Goal: Task Accomplishment & Management: Use online tool/utility

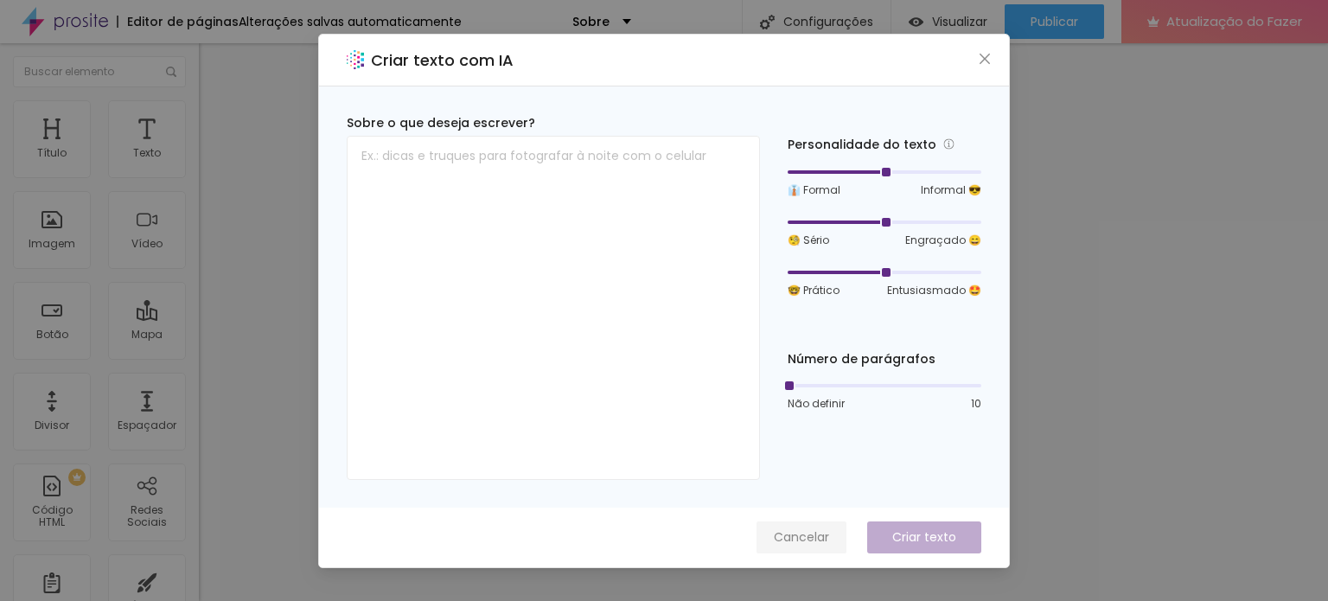
click at [807, 535] on font "Cancelar" at bounding box center [801, 536] width 55 height 17
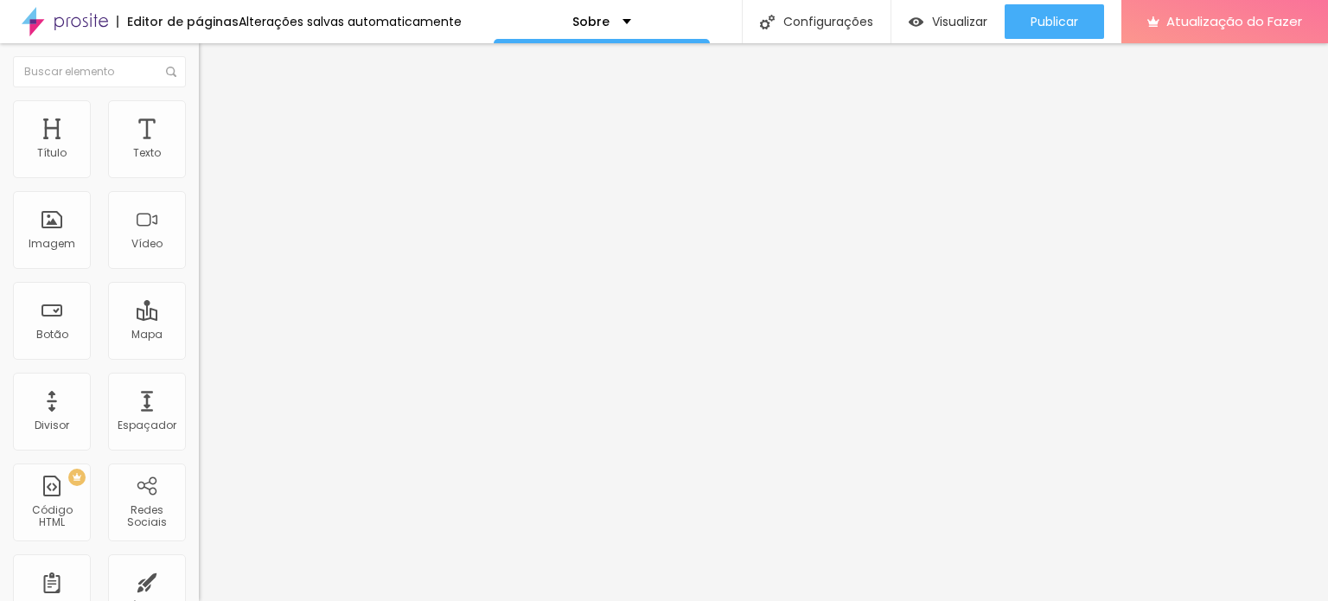
click at [199, 163] on font "Título 2" at bounding box center [227, 153] width 57 height 22
click at [199, 163] on div "Título 2 H2" at bounding box center [298, 153] width 199 height 17
click at [199, 179] on font "Título 3" at bounding box center [224, 169] width 50 height 20
click at [199, 110] on img at bounding box center [207, 108] width 16 height 16
click at [212, 61] on img "button" at bounding box center [219, 63] width 14 height 14
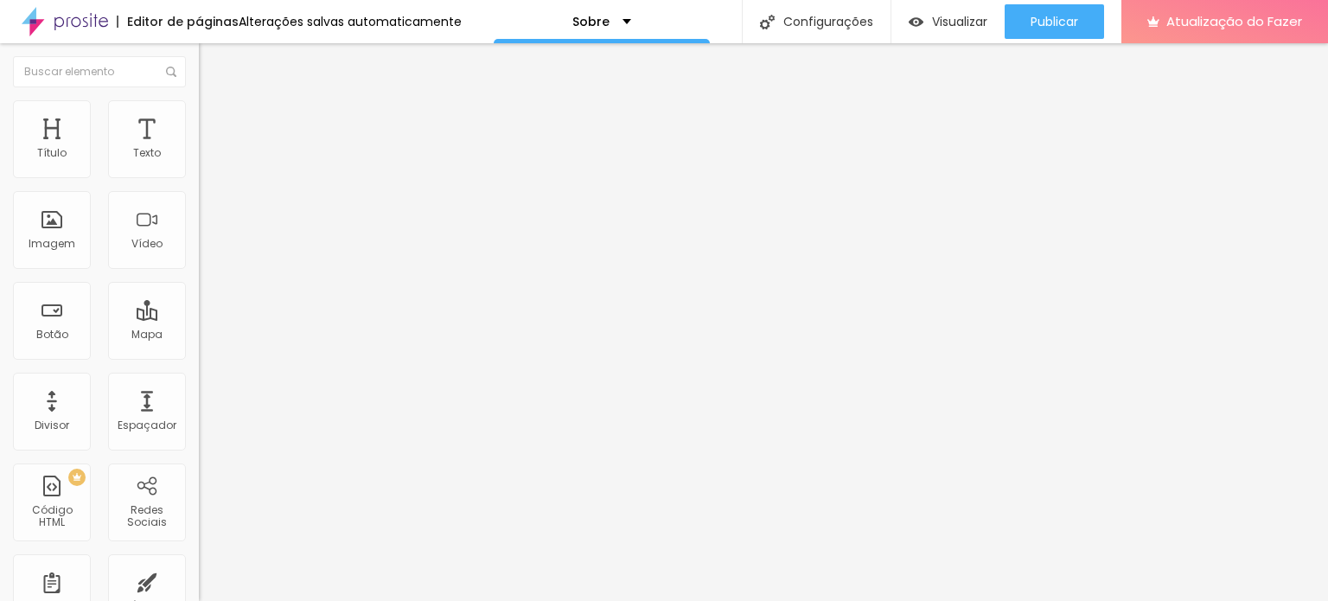
click at [297, 600] on div at bounding box center [664, 611] width 1328 height 0
click at [303, 600] on div at bounding box center [664, 611] width 1328 height 0
click at [301, 600] on div at bounding box center [664, 611] width 1328 height 0
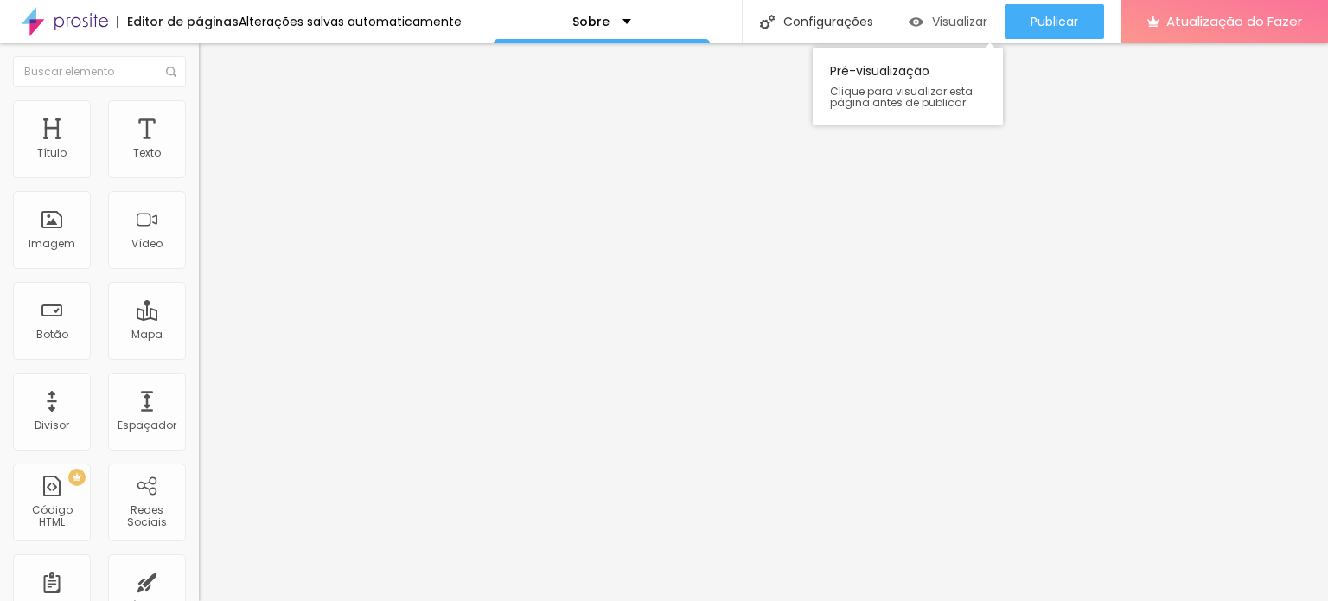
click at [941, 18] on font "Visualizar" at bounding box center [959, 21] width 55 height 17
click at [950, 19] on font "Visualizar" at bounding box center [959, 21] width 55 height 17
click at [212, 67] on img "button" at bounding box center [219, 63] width 14 height 14
click at [150, 150] on div "Texto" at bounding box center [147, 139] width 78 height 78
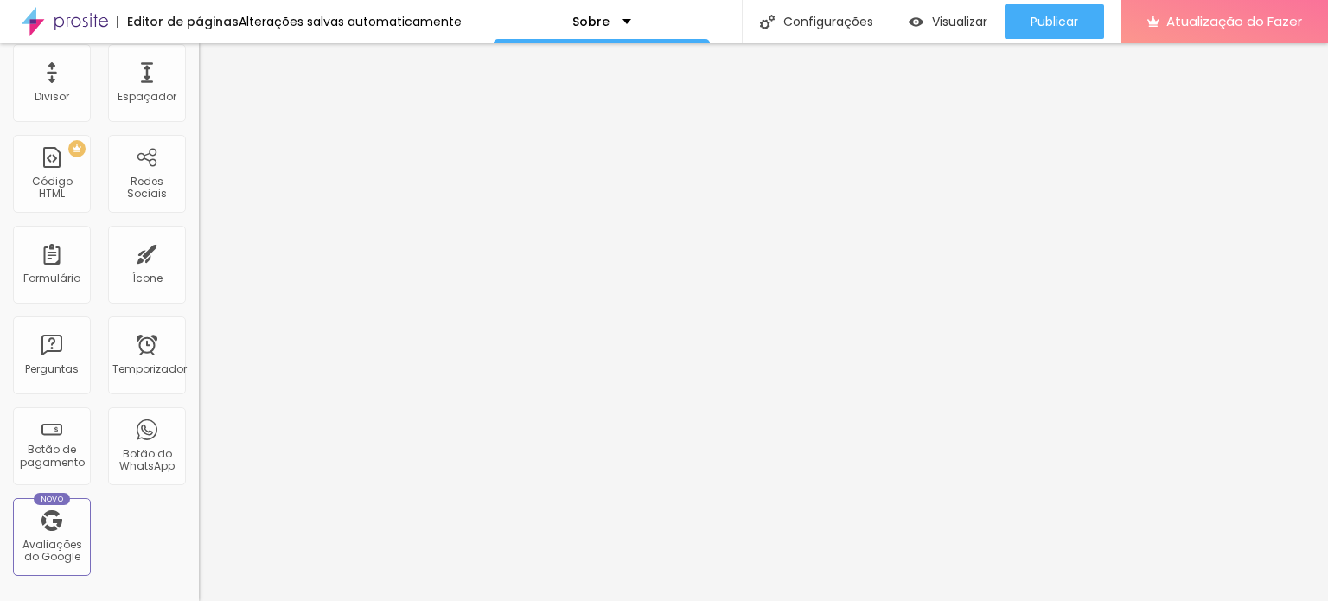
scroll to position [388, 0]
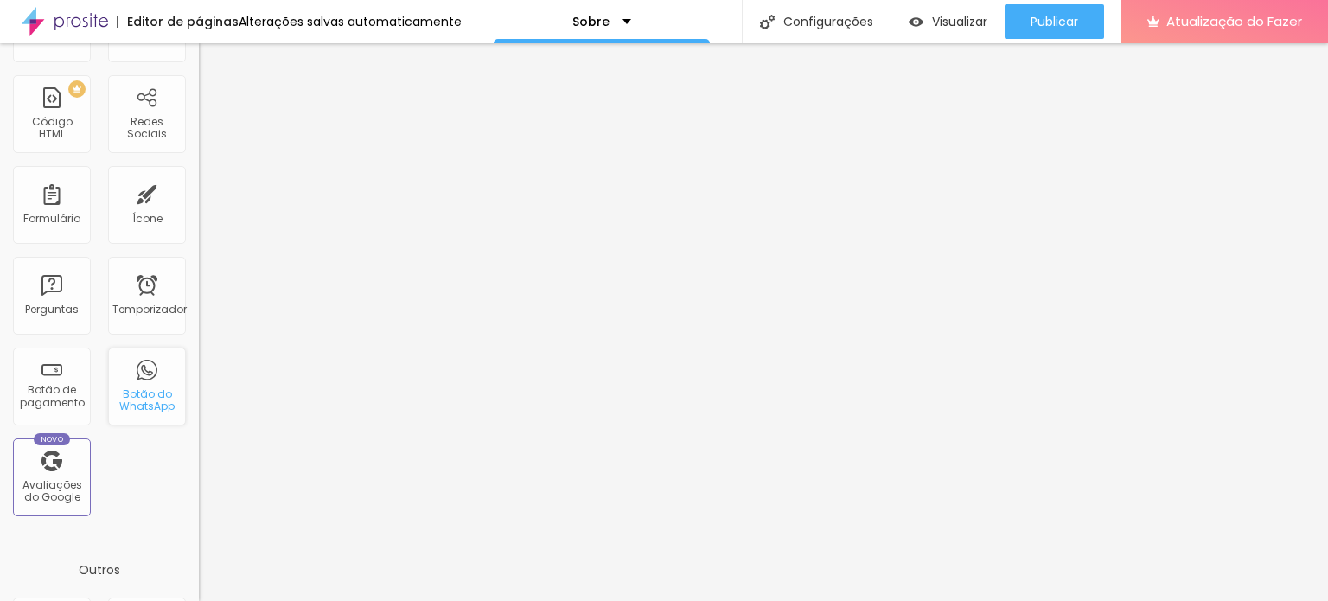
click at [143, 381] on div "Botão do WhatsApp" at bounding box center [147, 387] width 78 height 78
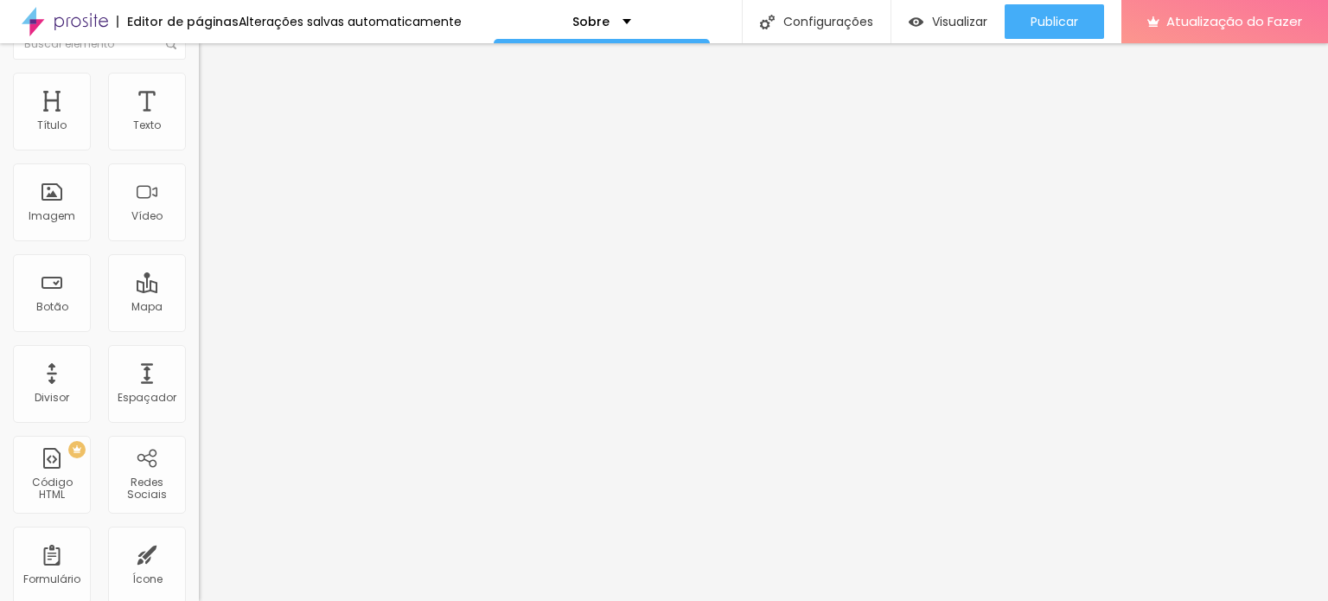
scroll to position [0, 0]
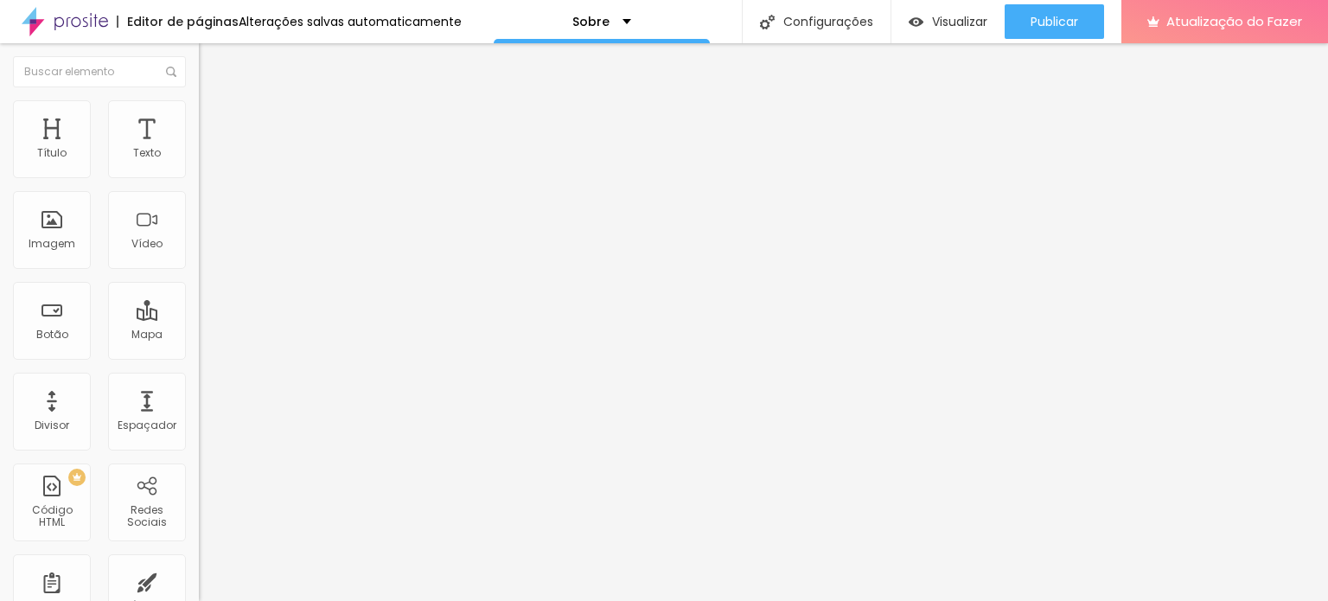
type input "35"
type input "36"
type input "37"
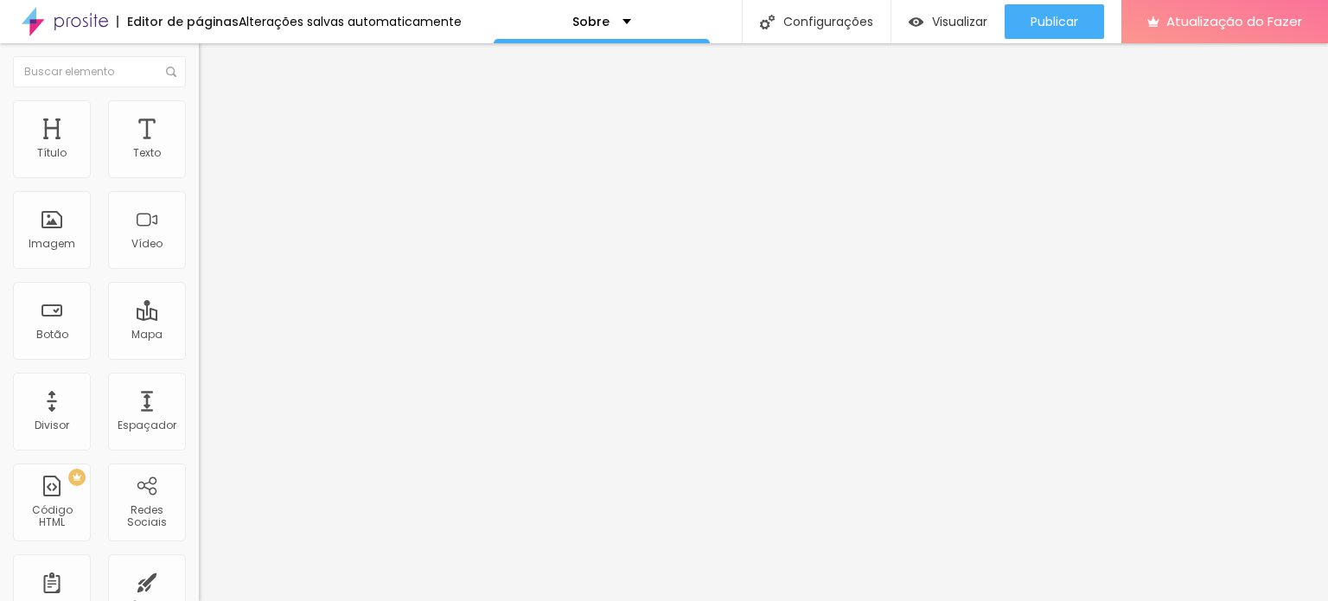
type input "37"
type input "38"
type input "44"
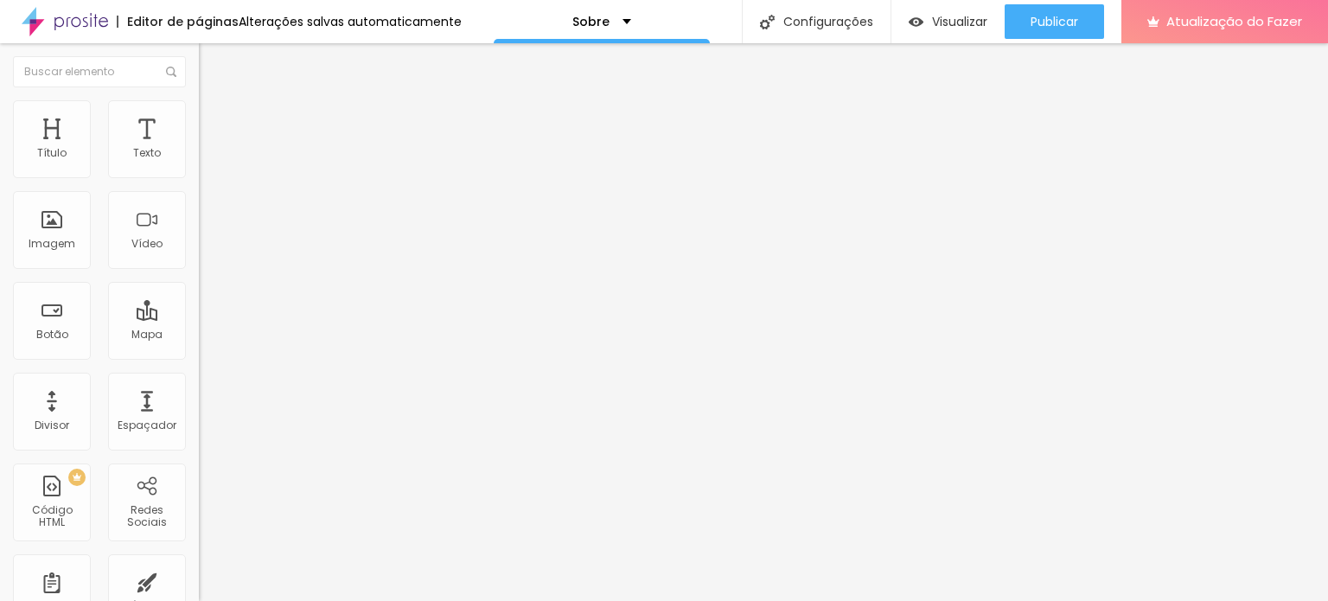
type input "46"
type input "48"
type input "50"
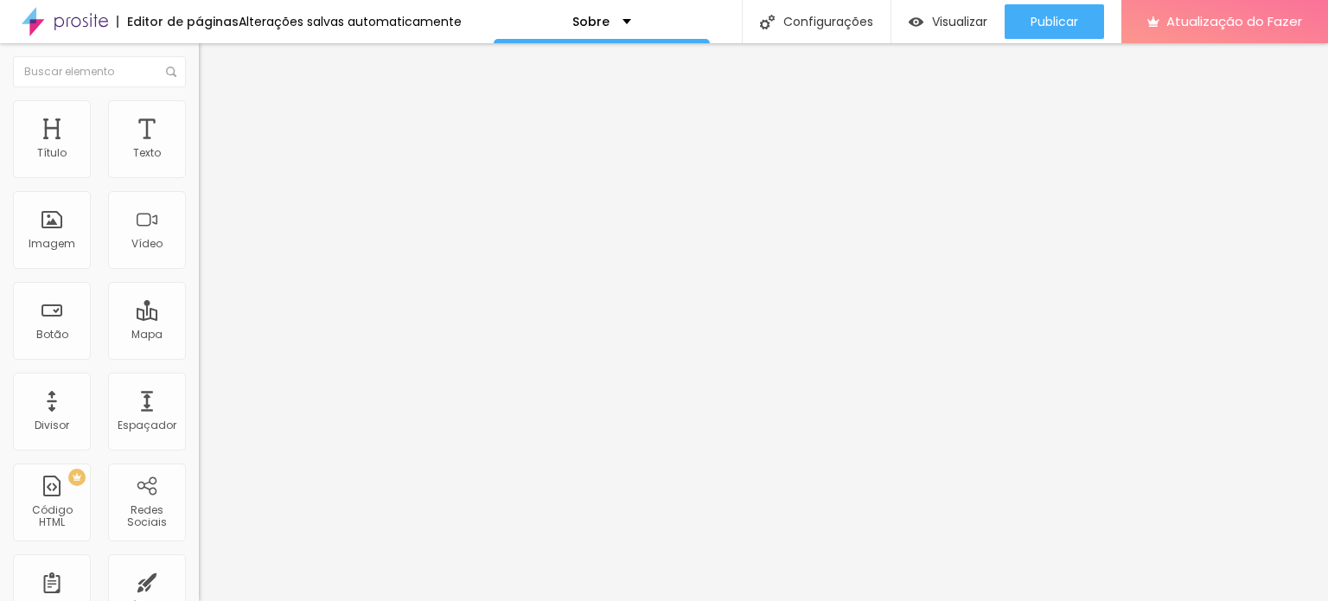
type input "50"
type input "51"
type input "53"
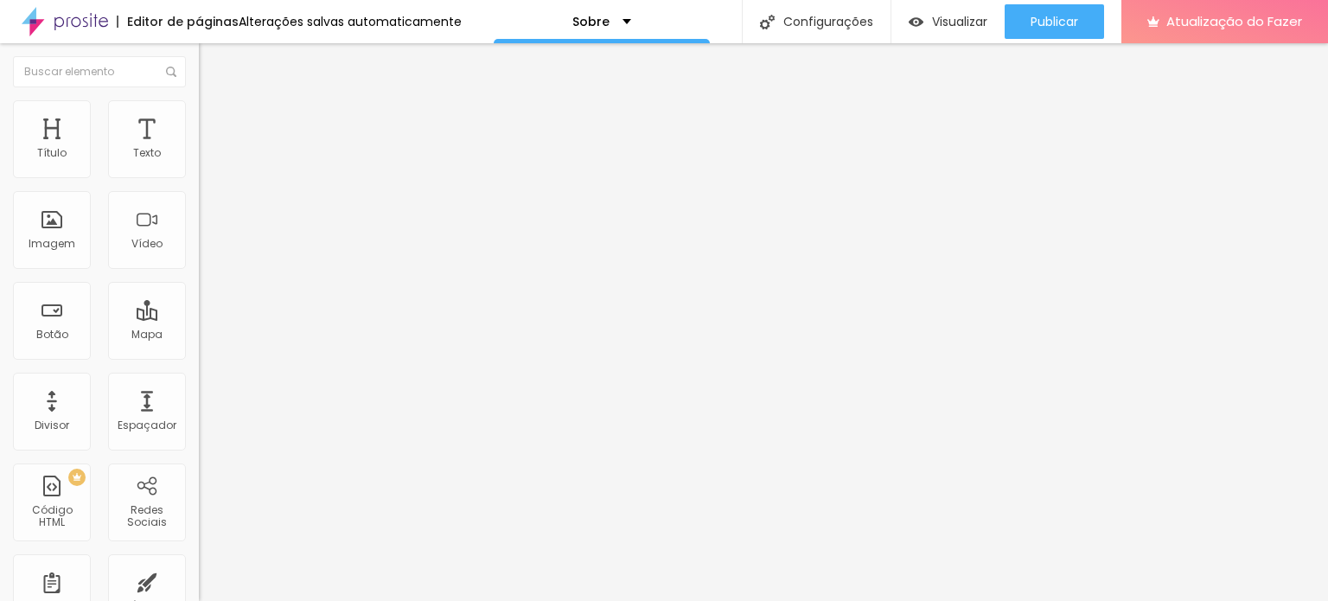
type input "55"
type input "57"
type input "58"
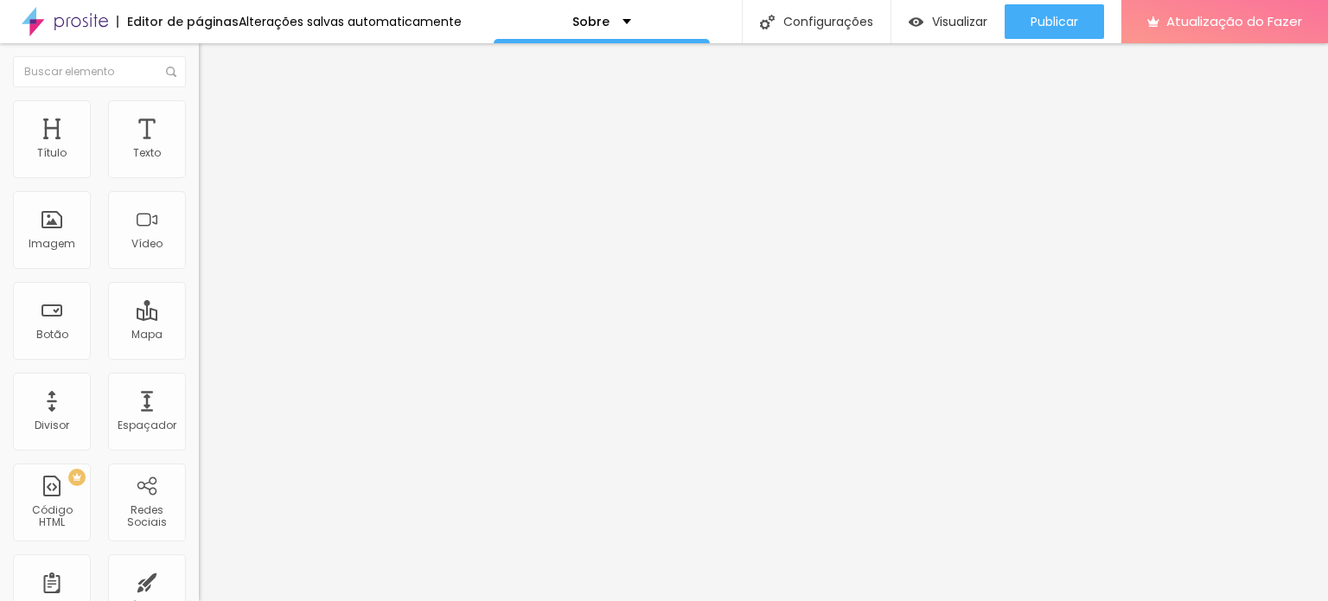
type input "58"
type input "59"
type input "58"
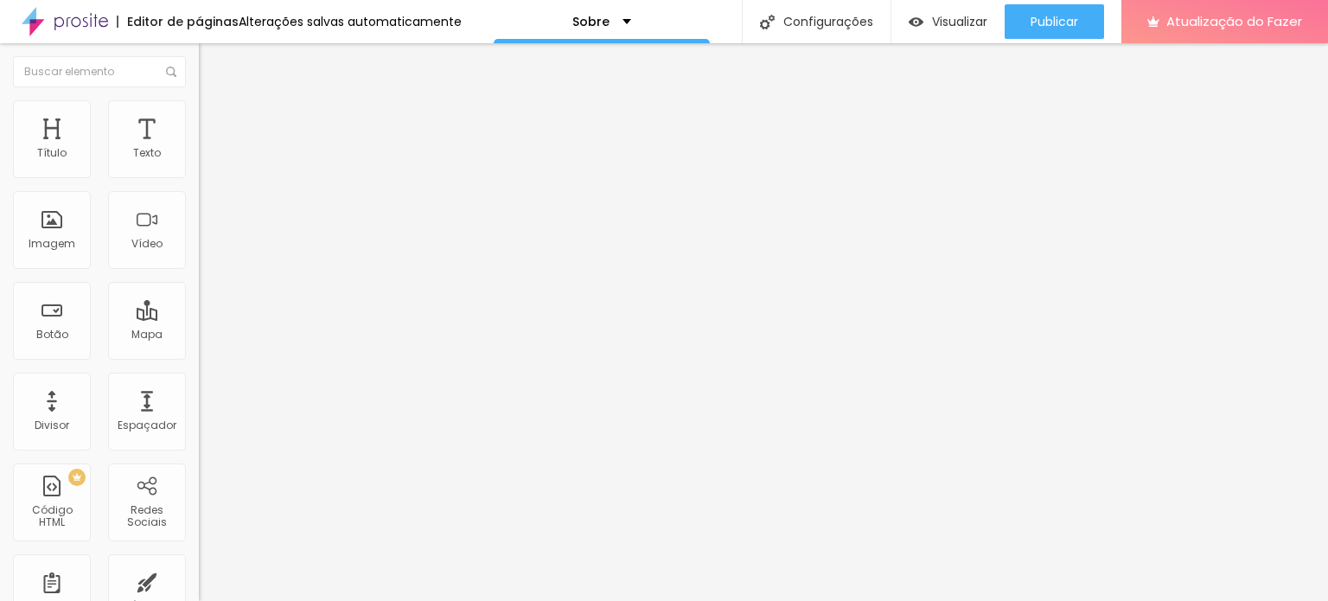
type input "57"
type input "56"
type input "55"
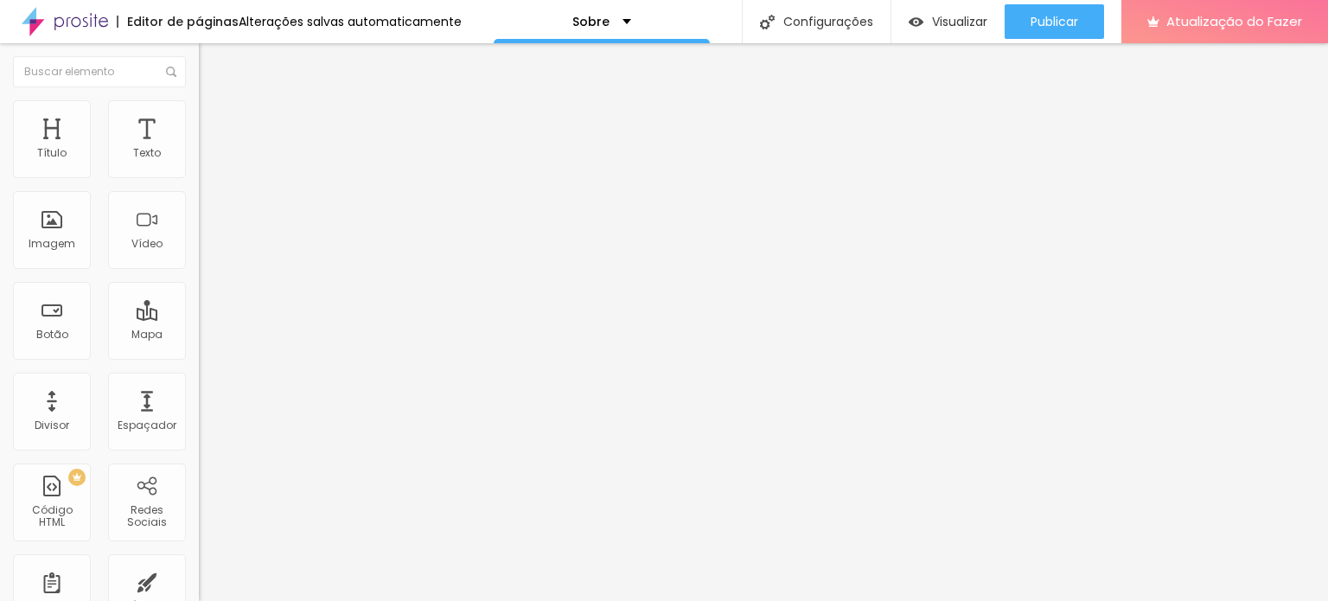
type input "55"
type input "54"
type input "53"
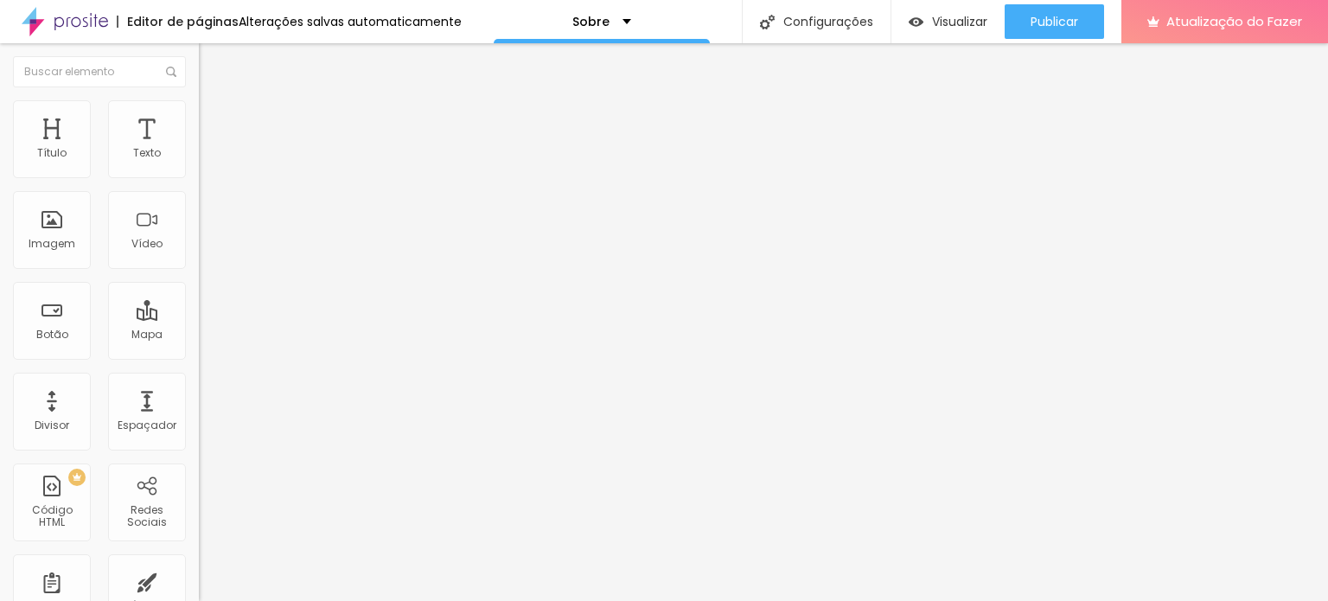
type input "52"
type input "51"
type input "50"
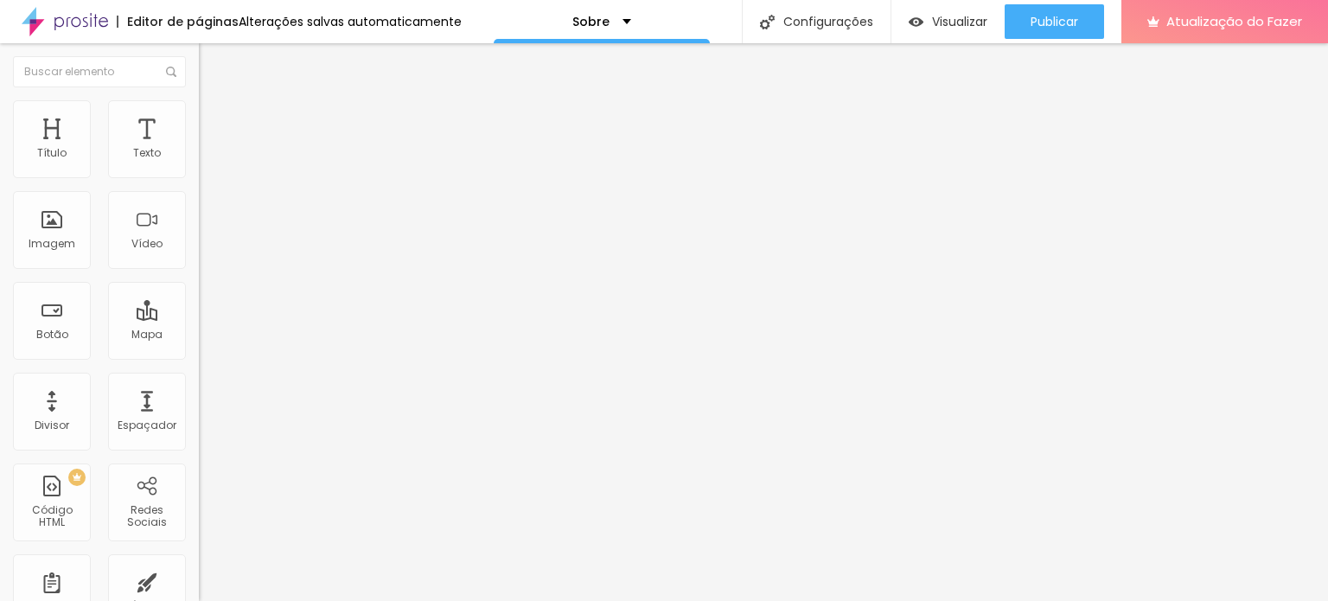
type input "50"
type input "49"
type input "48"
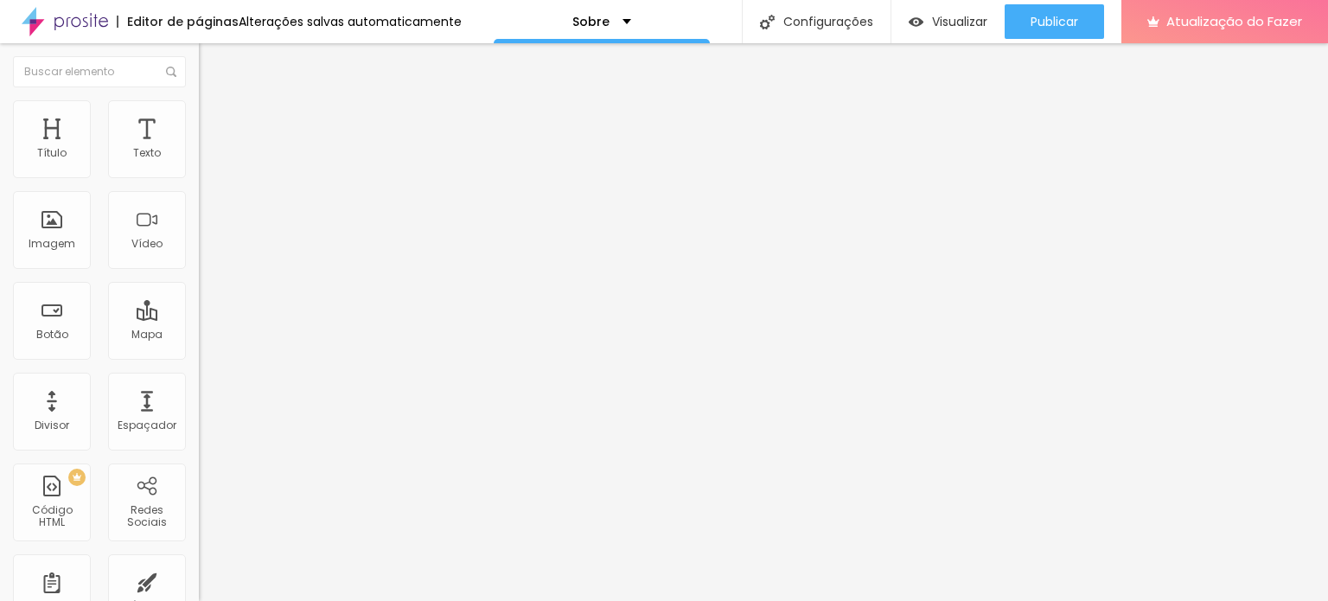
drag, startPoint x: 65, startPoint y: 360, endPoint x: 82, endPoint y: 366, distance: 18.3
click at [199, 412] on input "range" at bounding box center [255, 419] width 112 height 14
type input "53"
type input "54"
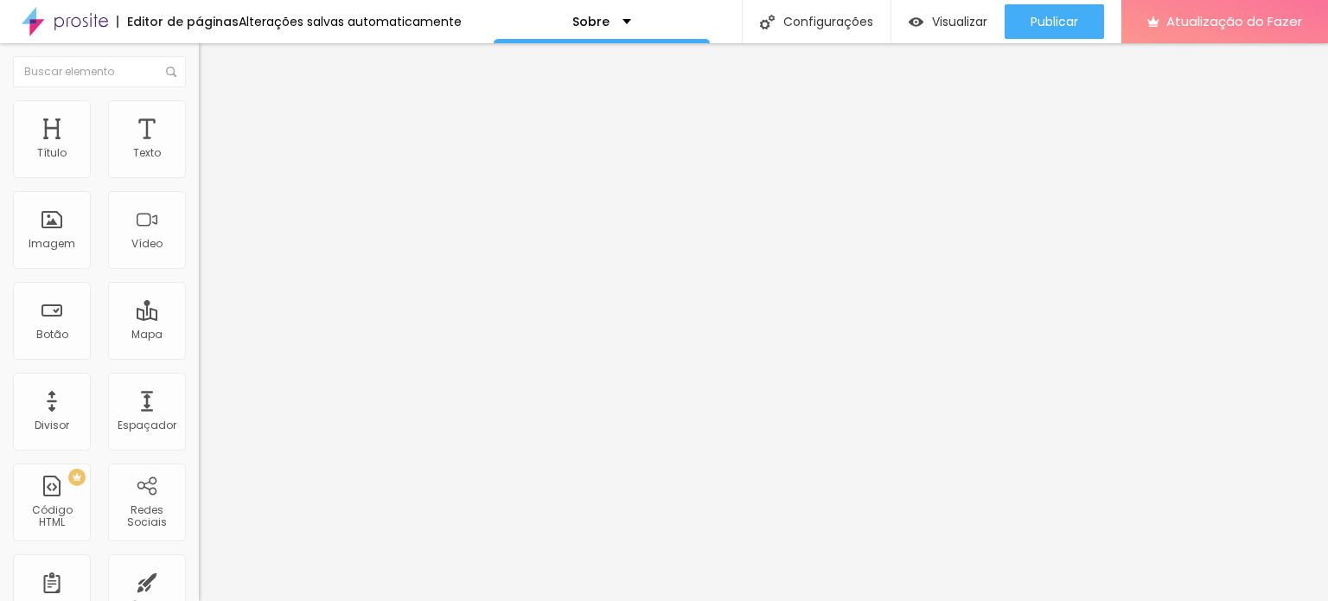
type input "54"
type input "55"
type input "54"
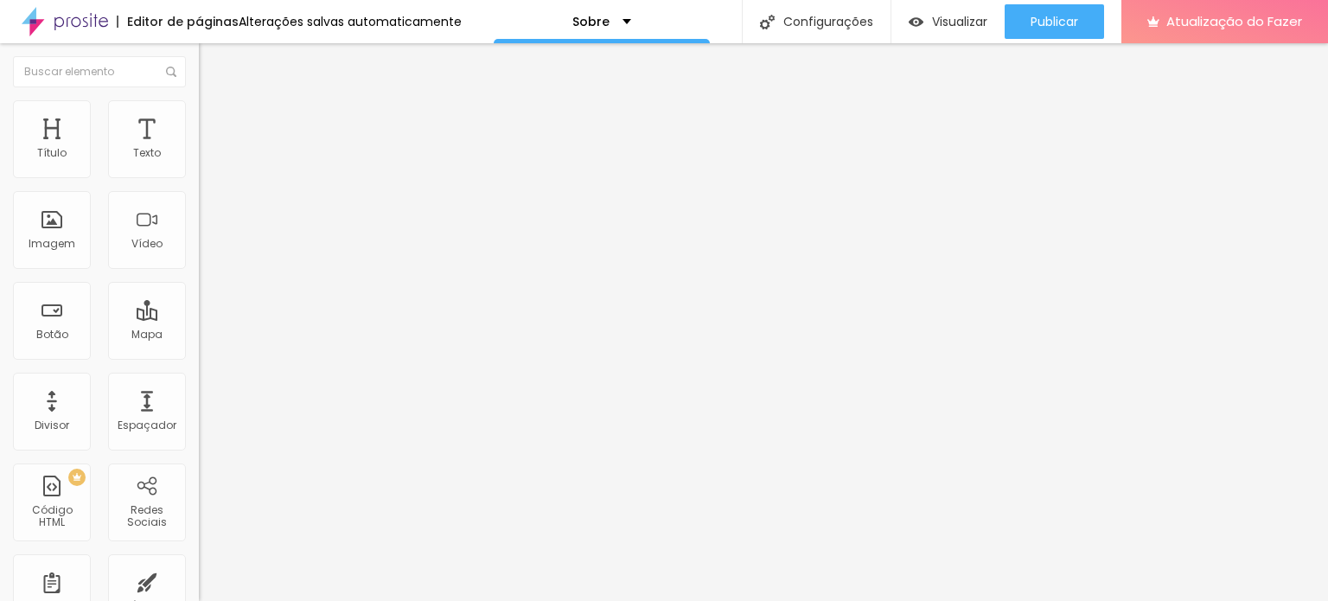
type input "53"
type input "52"
type input "51"
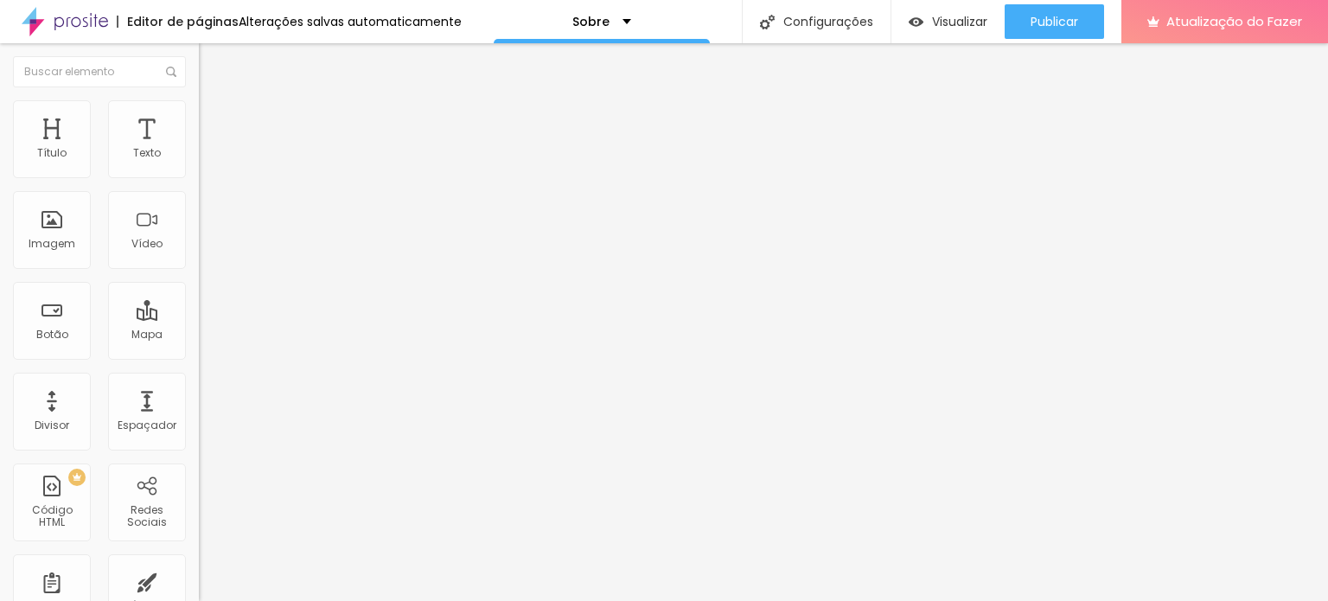
type input "51"
type input "50"
type input "49"
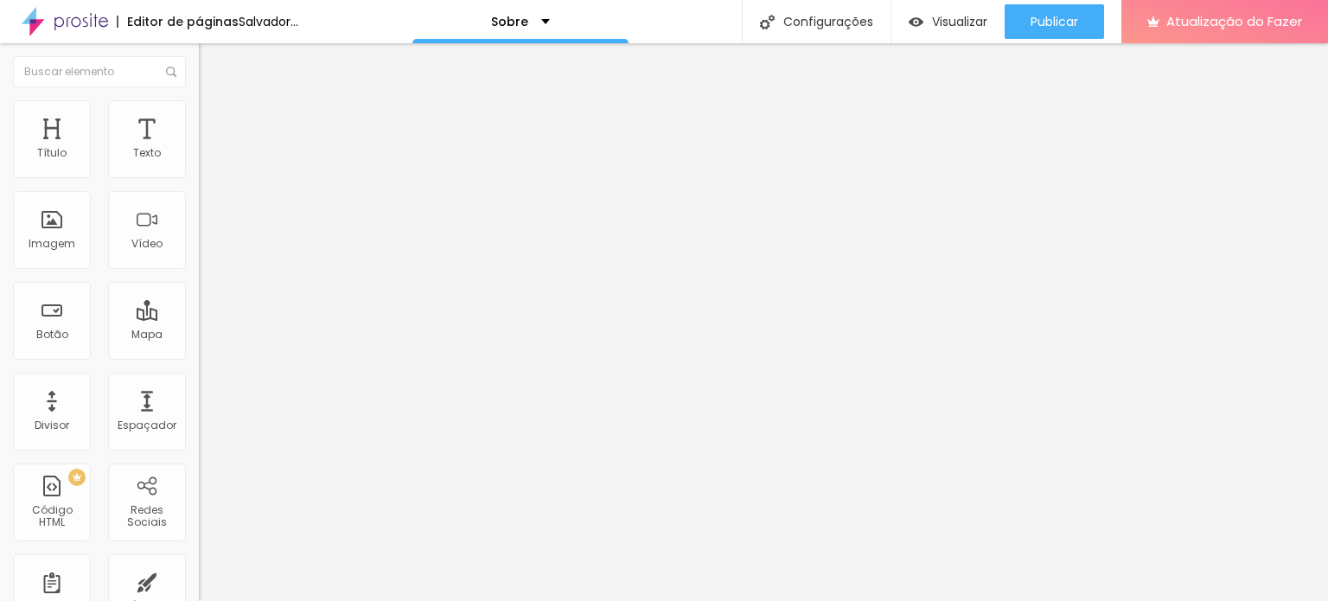
type input "48"
click at [199, 412] on input "range" at bounding box center [255, 419] width 112 height 14
type input "0.2"
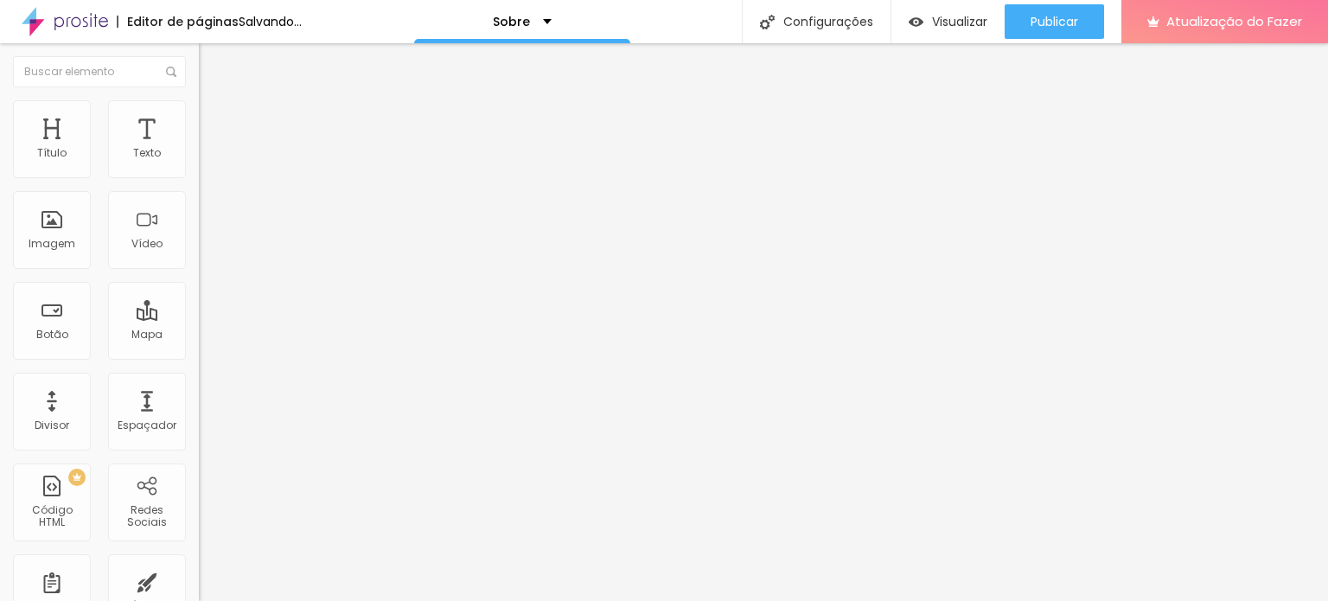
type input "0.7"
type input "0.9"
type input "1.2"
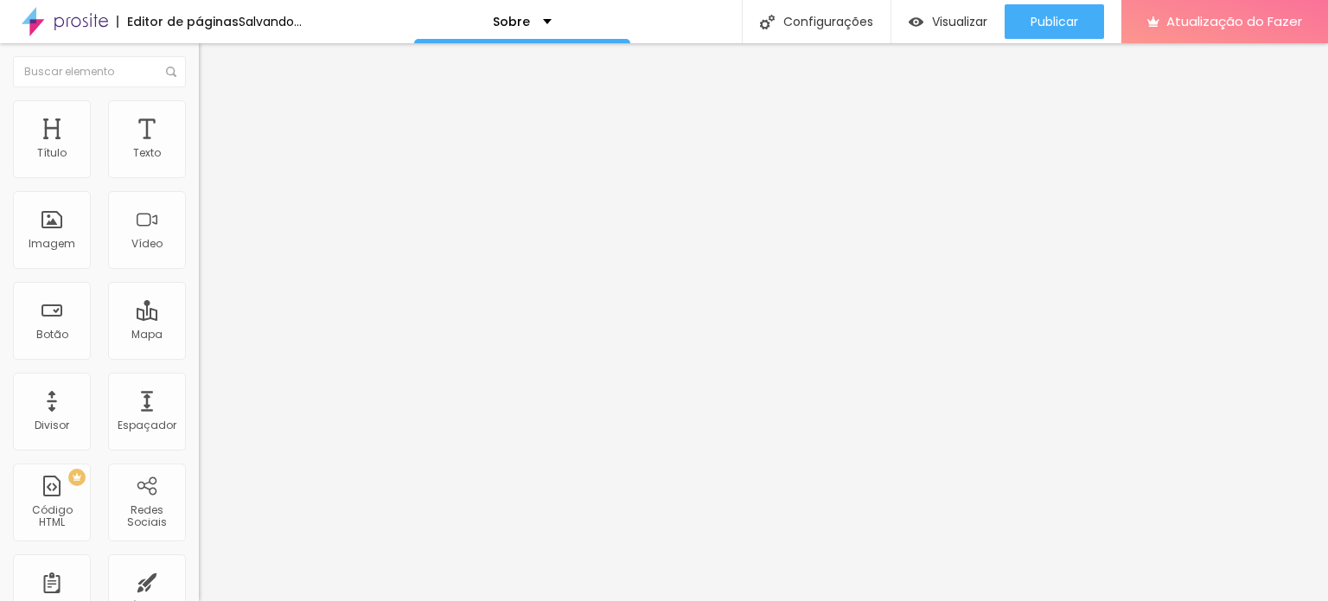
type input "1.2"
type input "1.5"
type input "1.6"
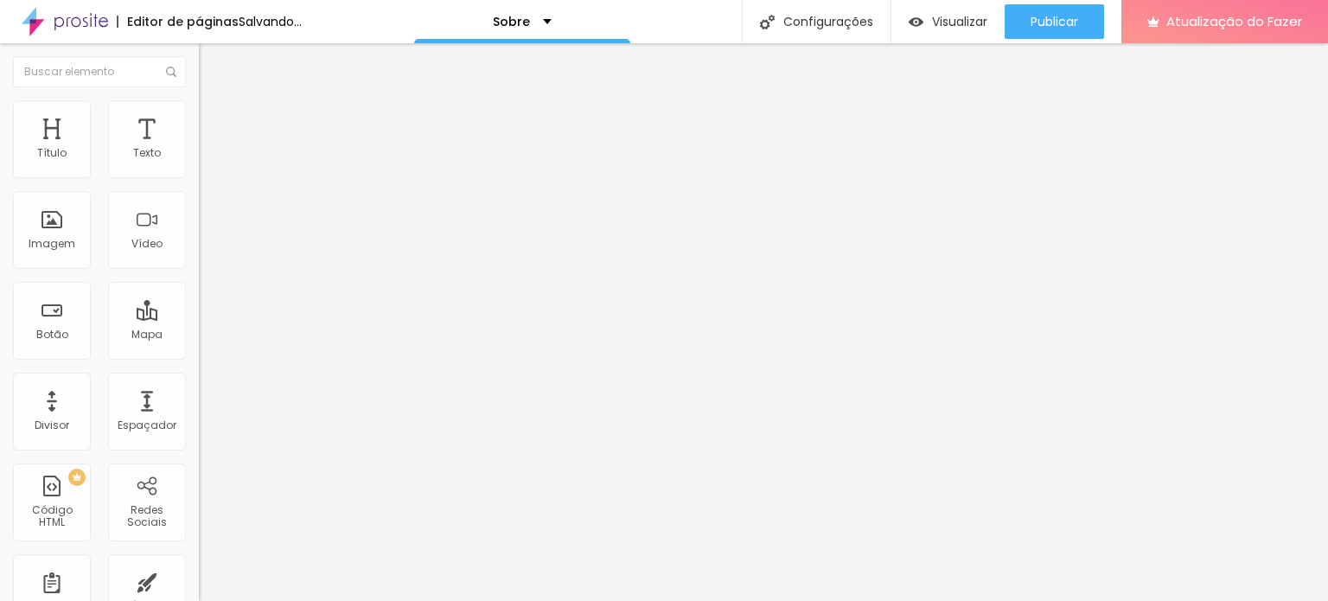
type input "1.7"
type input "1.9"
type input "2"
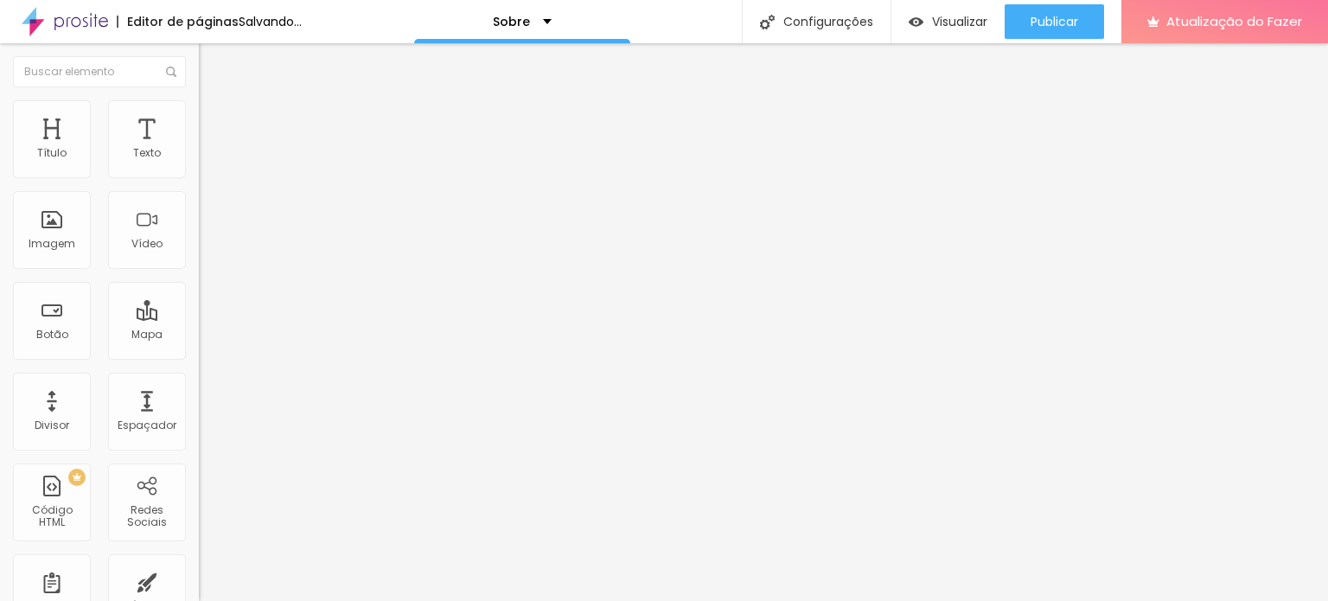
type input "2"
type input "2.1"
type input "2.3"
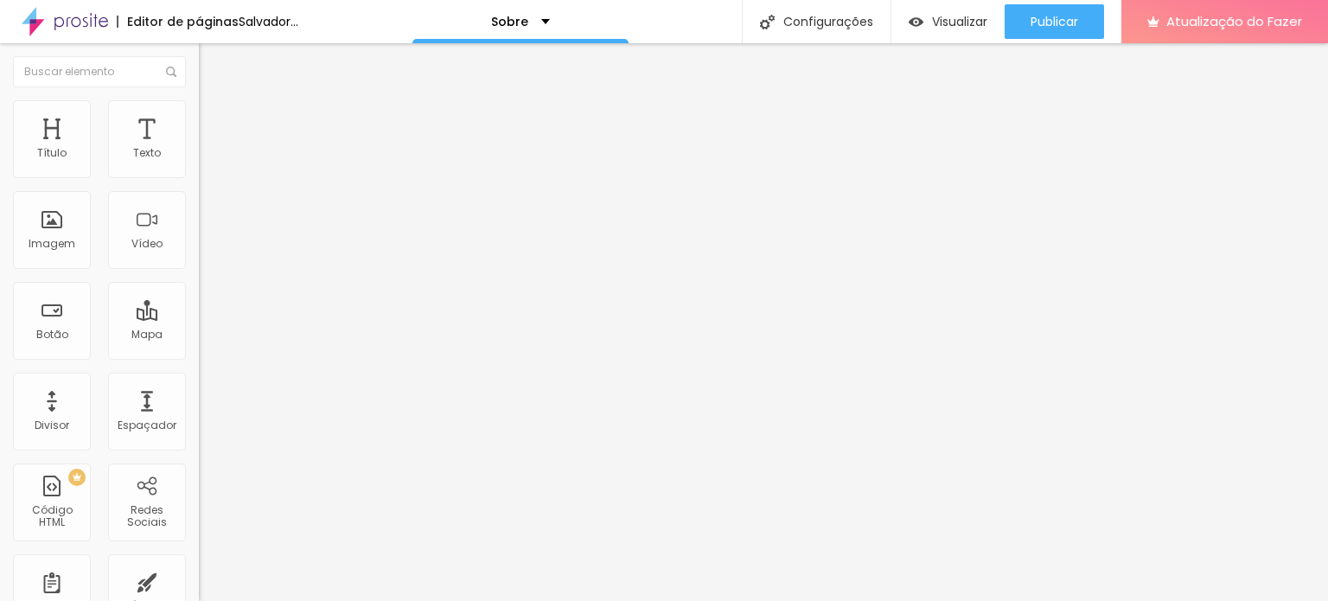
type input "2.4"
type input "2.7"
type input "3.2"
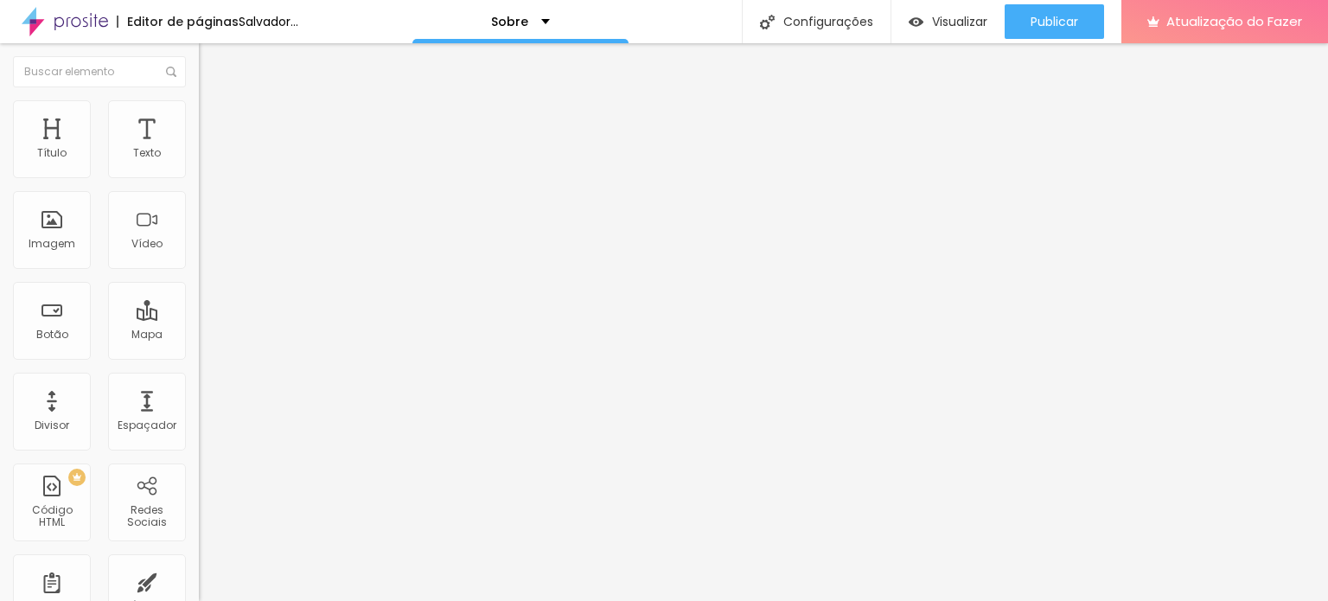
type input "3.2"
type input "3.3"
type input "3.5"
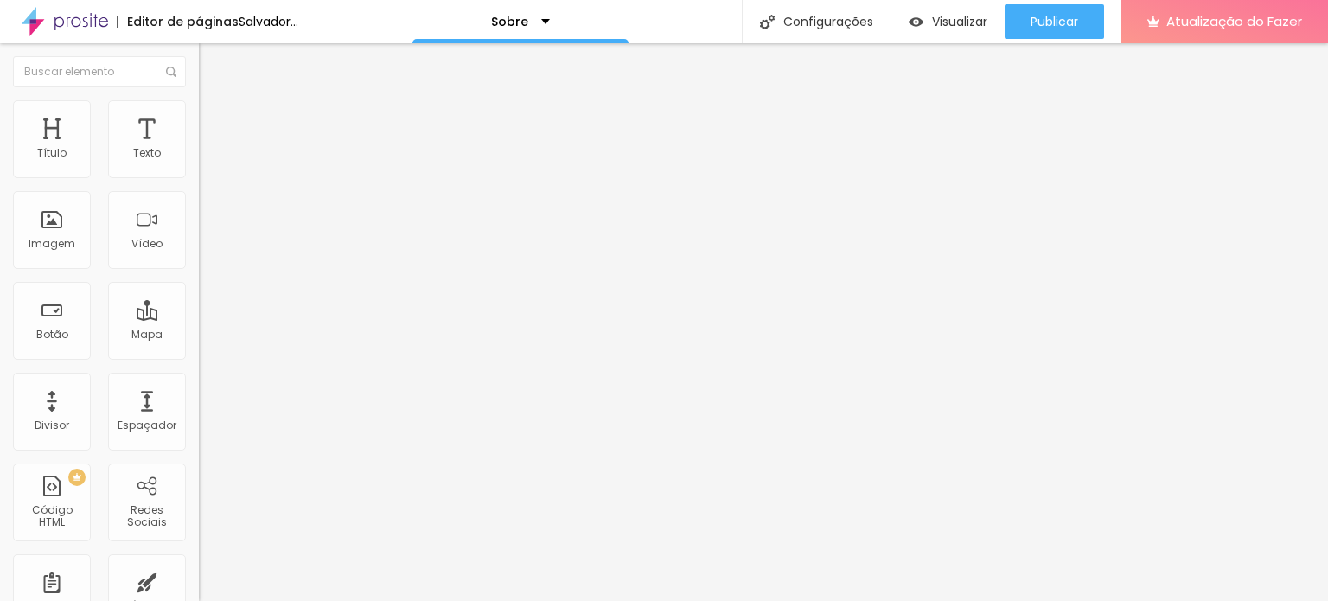
type input "3.6"
type input "3.7"
type input "3.6"
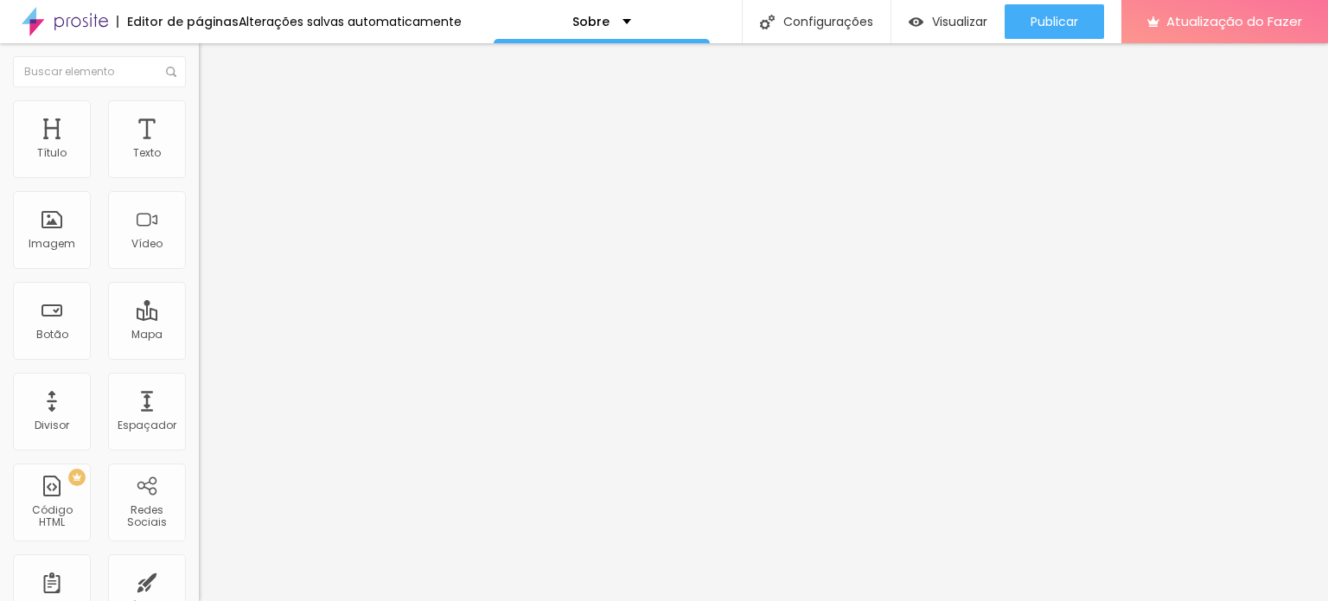
type input "3.6"
type input "3.5"
type input "3.3"
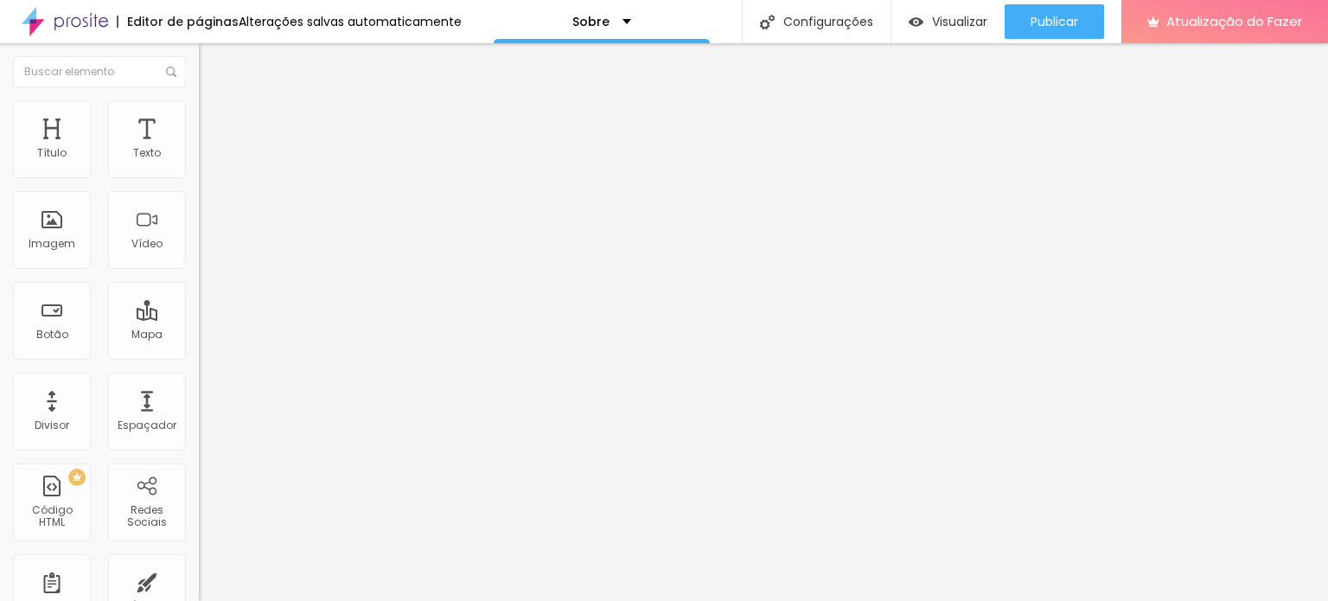
type input "3.1"
type input "2.9"
type input "2.8"
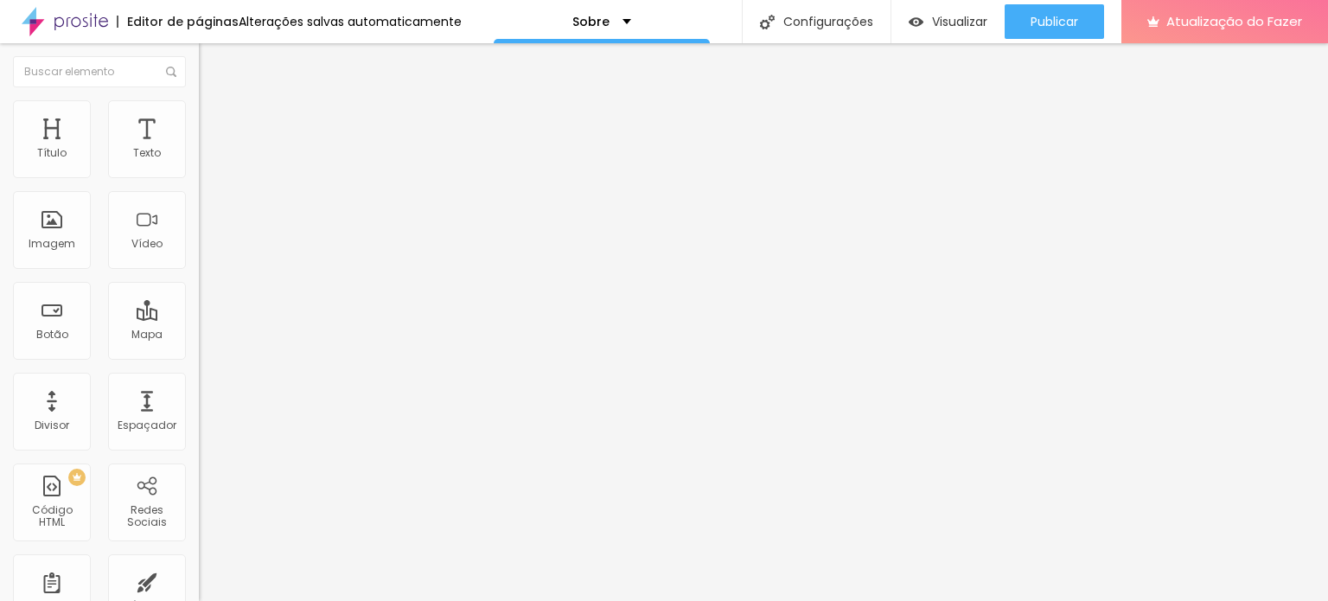
type input "2.8"
type input "2.5"
type input "2.4"
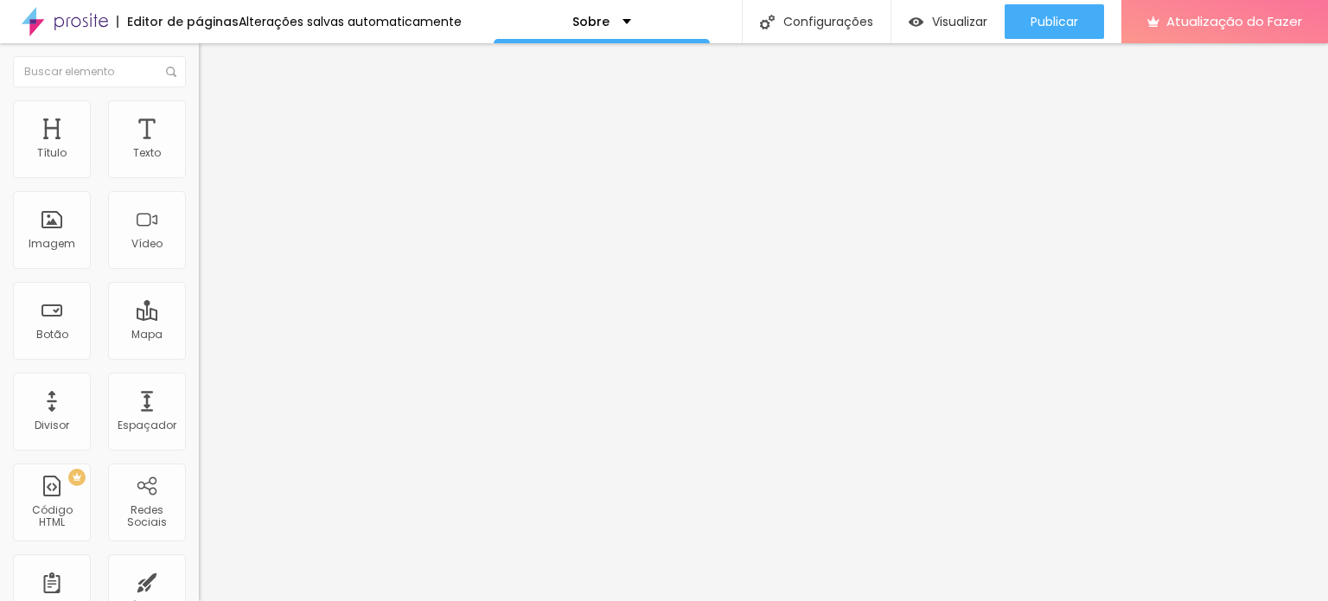
type input "2.1"
type input "2"
type input "1.7"
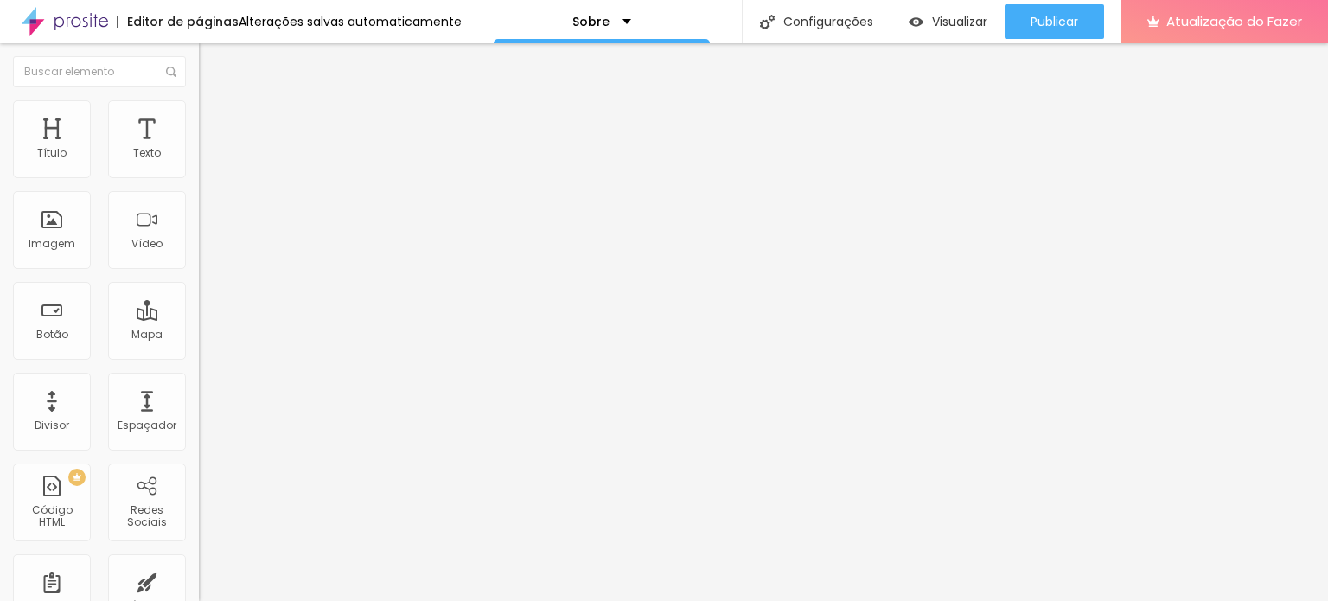
type input "1.7"
type input "1.6"
type input "1.3"
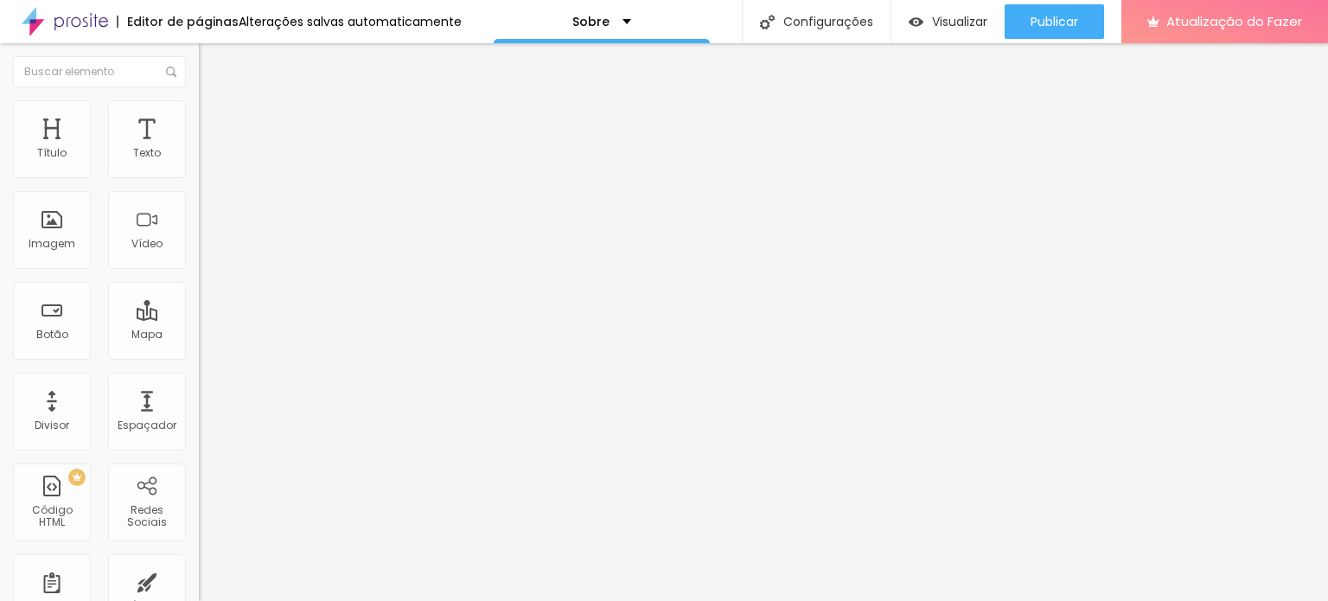
type input "1.1"
type input "0.8"
type input "0.7"
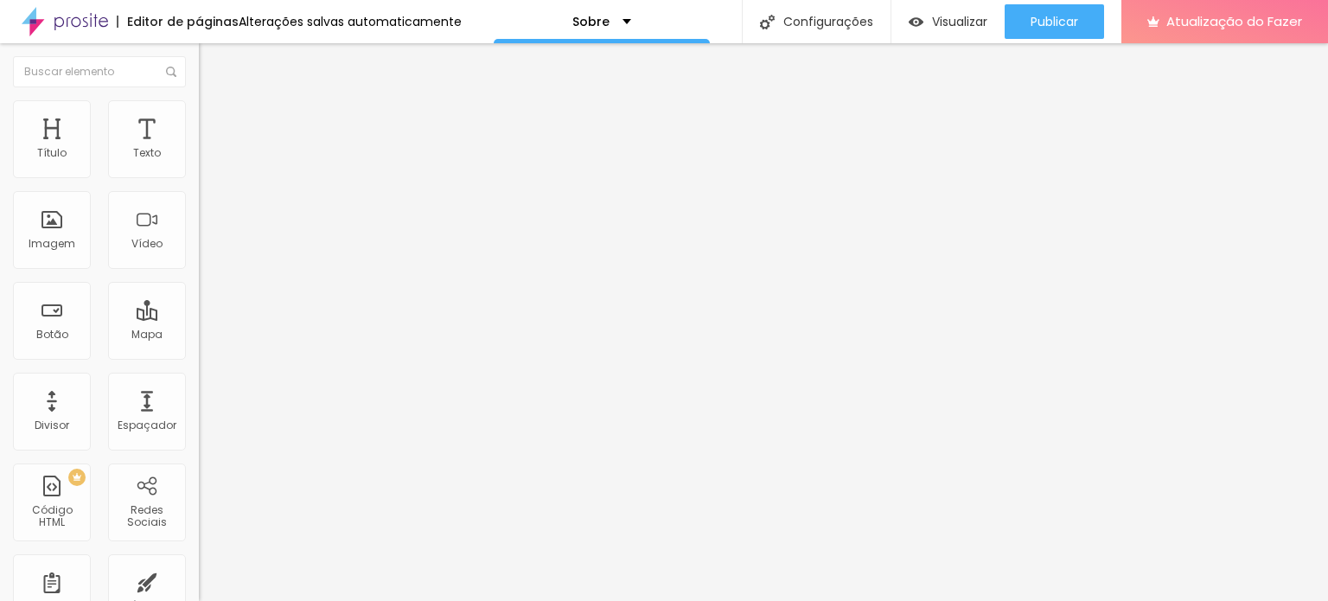
type input "0.7"
type input "0.6"
type input "0.3"
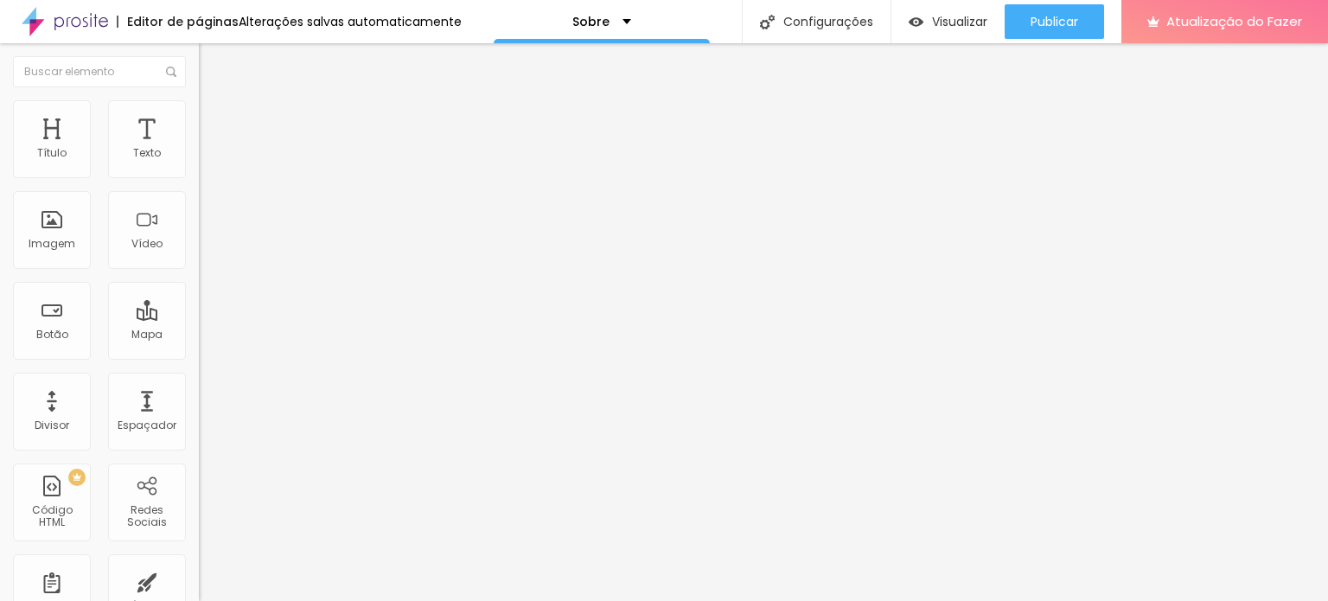
type input "0.2"
type input "0"
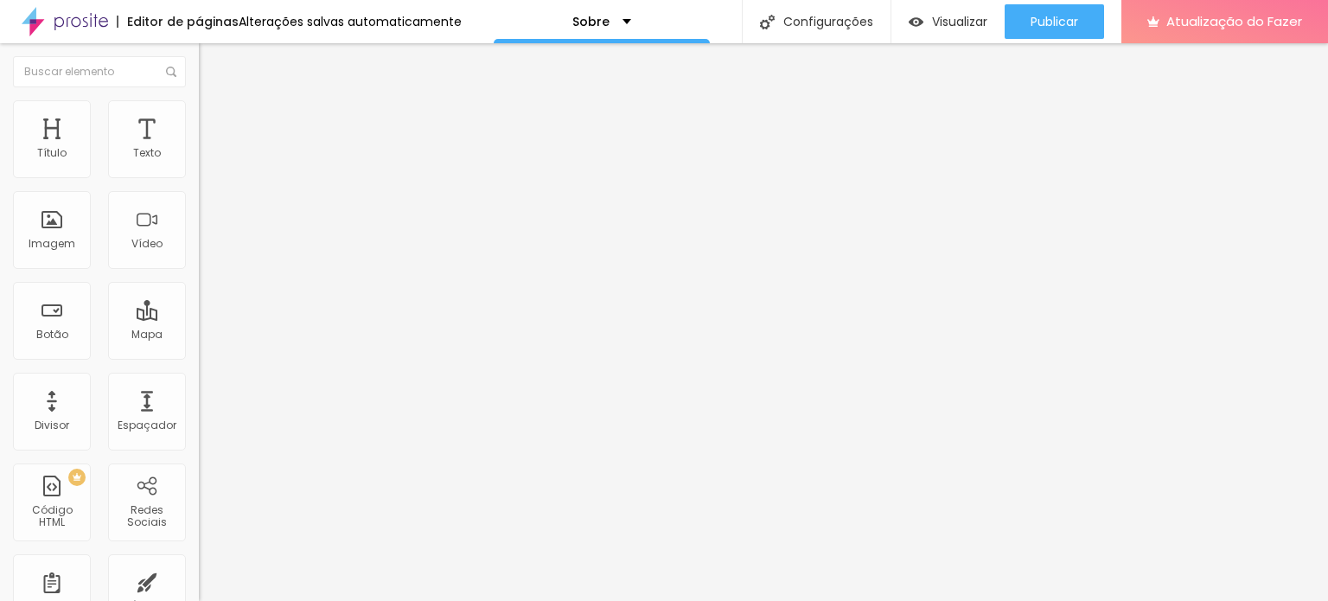
click at [199, 193] on font "Título 4" at bounding box center [222, 184] width 47 height 17
click at [199, 215] on span "Título 6" at bounding box center [215, 208] width 33 height 15
click at [199, 149] on font "Título 1" at bounding box center [228, 137] width 58 height 24
click at [214, 119] on font "Avançado" at bounding box center [242, 112] width 57 height 15
